Goal: Register for event/course

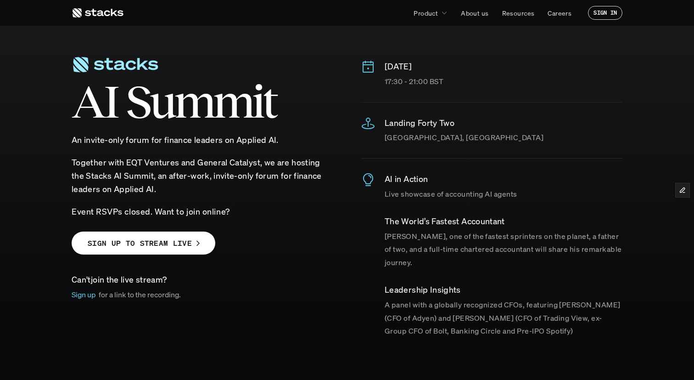
click at [398, 173] on p "AI in Action" at bounding box center [504, 178] width 238 height 13
click at [397, 180] on p "AI in Action" at bounding box center [504, 178] width 238 height 13
click at [409, 122] on p "Landing Forty Two" at bounding box center [504, 122] width 238 height 13
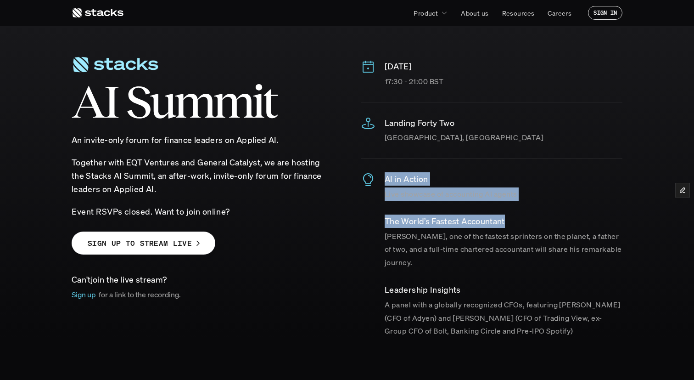
drag, startPoint x: 383, startPoint y: 174, endPoint x: 509, endPoint y: 227, distance: 136.6
click at [509, 227] on div "AI in Action Live showcase of accounting AI agents ​The World’s Fastest Account…" at bounding box center [492, 254] width 262 height 165
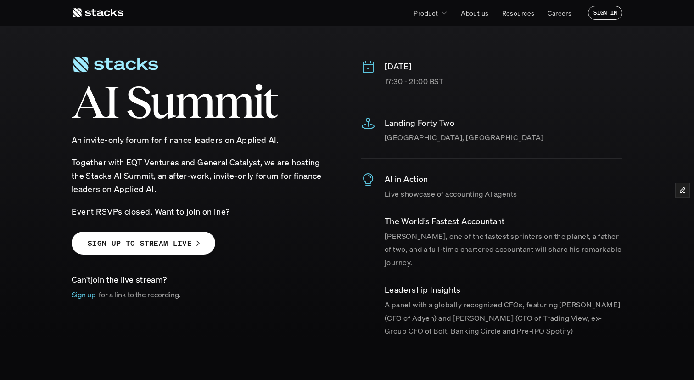
click at [422, 240] on p "[PERSON_NAME], one of the fastest sprinters on the planet, a father of two, and…" at bounding box center [504, 248] width 238 height 39
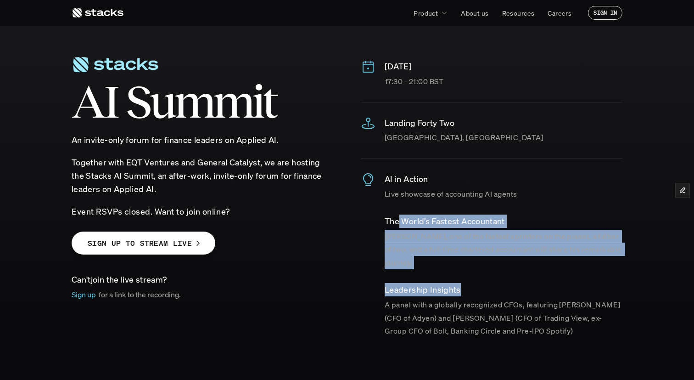
drag, startPoint x: 397, startPoint y: 224, endPoint x: 516, endPoint y: 288, distance: 134.7
click at [516, 287] on div "AI in Action Live showcase of accounting AI agents ​The World’s Fastest Account…" at bounding box center [504, 254] width 238 height 165
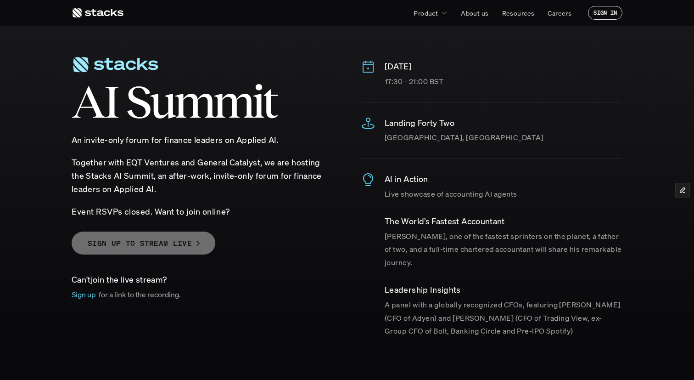
click at [179, 248] on p "SIGN UP TO STREAM LIVE" at bounding box center [140, 242] width 104 height 13
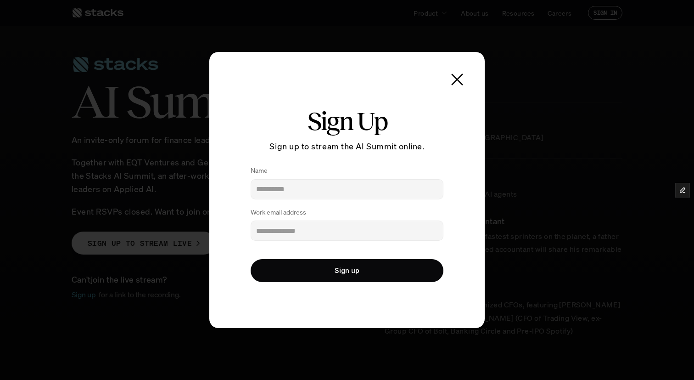
click at [455, 79] on use at bounding box center [457, 79] width 13 height 13
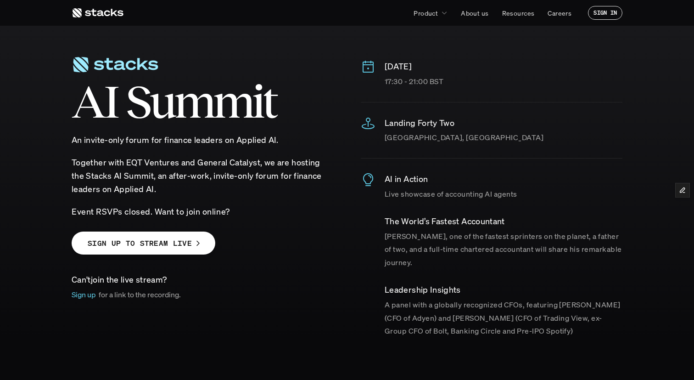
drag, startPoint x: 368, startPoint y: 67, endPoint x: 439, endPoint y: 71, distance: 70.8
click at [439, 71] on div "[DATE] 17:30 - 21:00 BST" at bounding box center [492, 74] width 262 height 28
click at [411, 68] on p "[DATE]" at bounding box center [504, 66] width 238 height 13
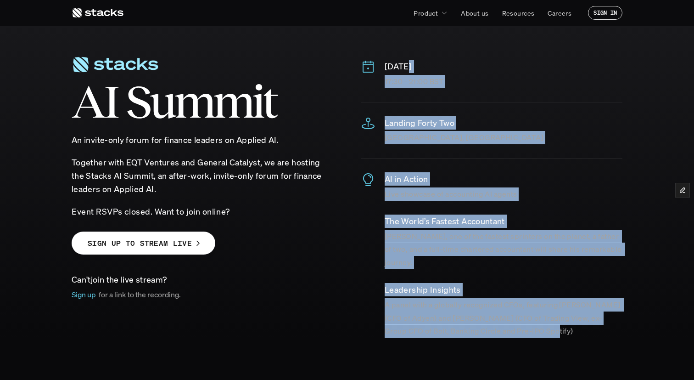
drag, startPoint x: 411, startPoint y: 68, endPoint x: 518, endPoint y: 329, distance: 281.9
click at [519, 330] on div "[DATE] 17:30 - 21:00 BST Landing [GEOGRAPHIC_DATA], [GEOGRAPHIC_DATA] AI in Act…" at bounding box center [492, 191] width 262 height 291
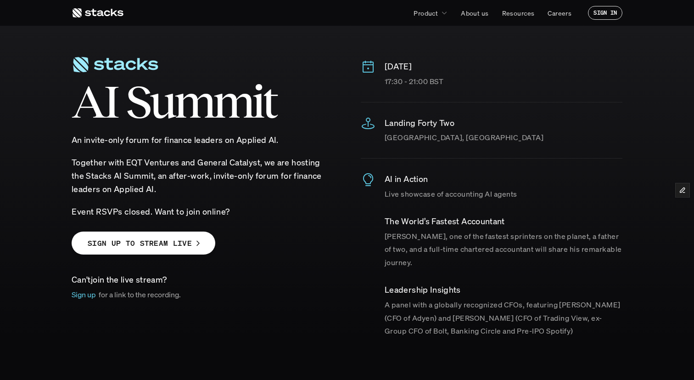
click at [472, 313] on p "A panel with a globally recognized CFOs, featuring [PERSON_NAME] (CFO of Adyen)…" at bounding box center [504, 317] width 238 height 39
click at [94, 11] on use at bounding box center [98, 12] width 51 height 9
drag, startPoint x: 159, startPoint y: 63, endPoint x: 88, endPoint y: 61, distance: 71.6
click at [87, 61] on div "A I S u m m i t" at bounding box center [203, 89] width 262 height 87
drag, startPoint x: 73, startPoint y: 109, endPoint x: 350, endPoint y: 112, distance: 277.7
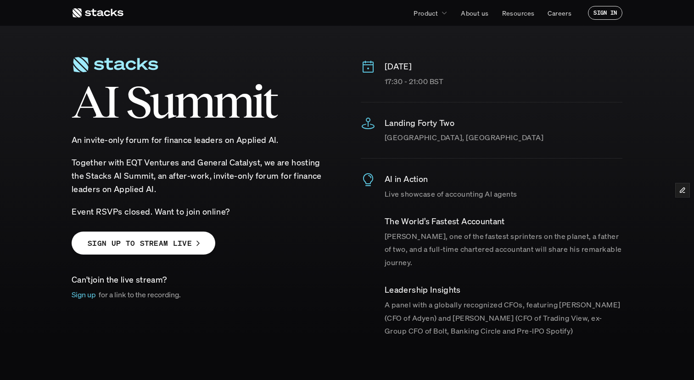
click at [351, 111] on div "A I S u m m i t An invite-only forum for finance leaders on Applied AI. ​Togeth…" at bounding box center [347, 168] width 551 height 337
click at [217, 114] on span "m" at bounding box center [232, 101] width 39 height 41
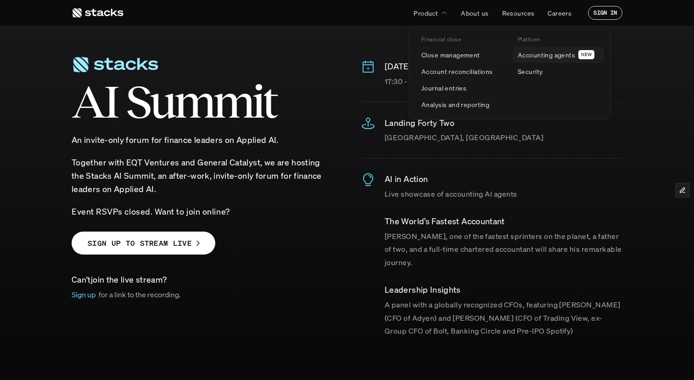
click at [537, 54] on p "Accounting agents" at bounding box center [546, 55] width 57 height 10
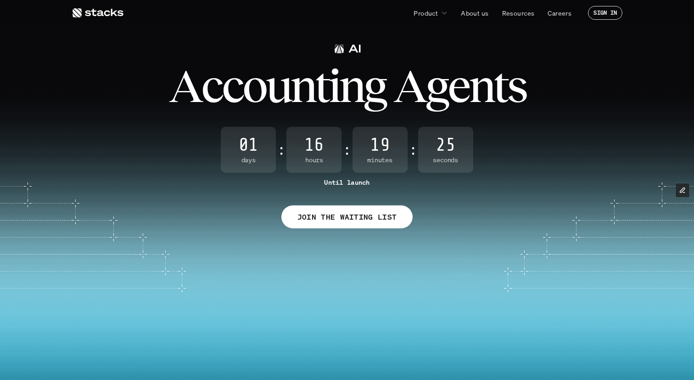
click at [110, 19] on link at bounding box center [98, 13] width 52 height 17
